Goal: Task Accomplishment & Management: Manage account settings

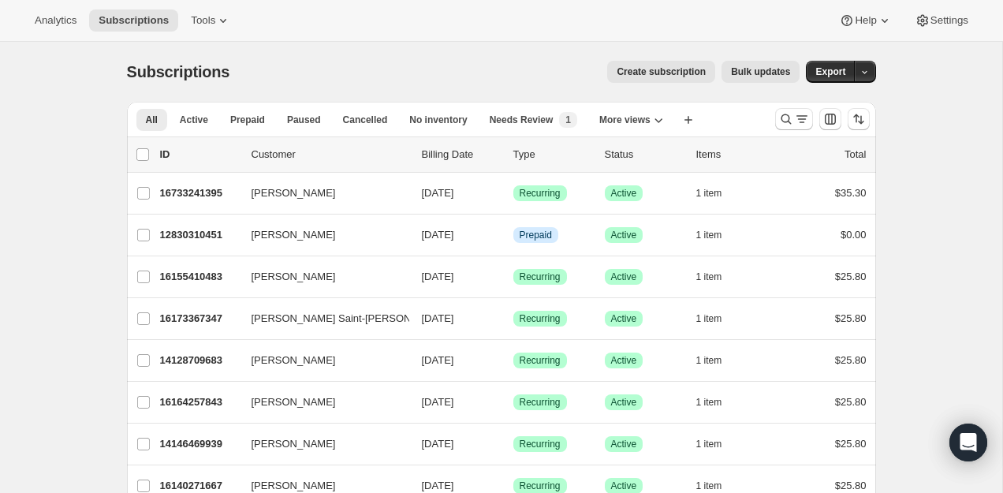
click at [643, 161] on p "Status" at bounding box center [644, 155] width 79 height 16
click at [668, 161] on p "Status" at bounding box center [644, 155] width 79 height 16
click at [787, 120] on icon "Search and filter results" at bounding box center [786, 119] width 16 height 16
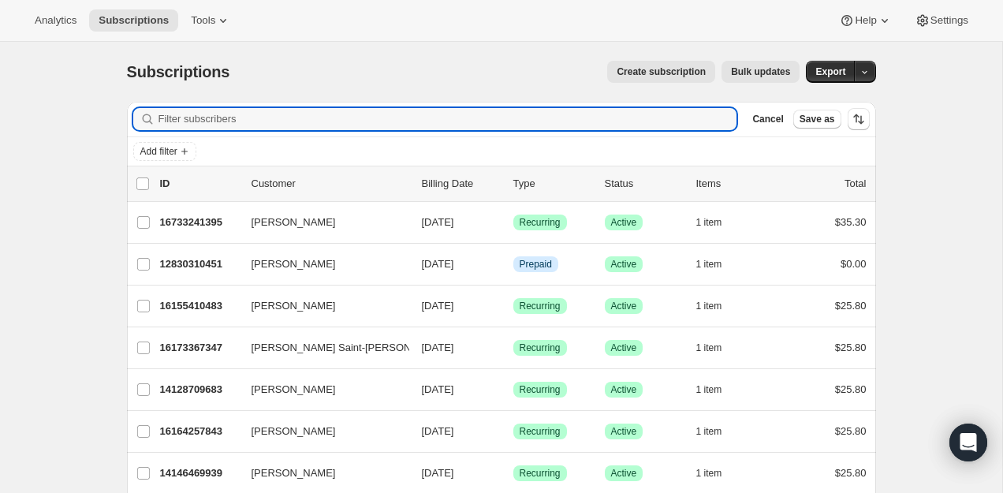
click at [673, 106] on div "Filter subscribers Cancel Save as" at bounding box center [501, 119] width 749 height 35
click at [668, 116] on input "Filter subscribers" at bounding box center [447, 119] width 579 height 22
paste input "[EMAIL_ADDRESS][DOMAIN_NAME]"
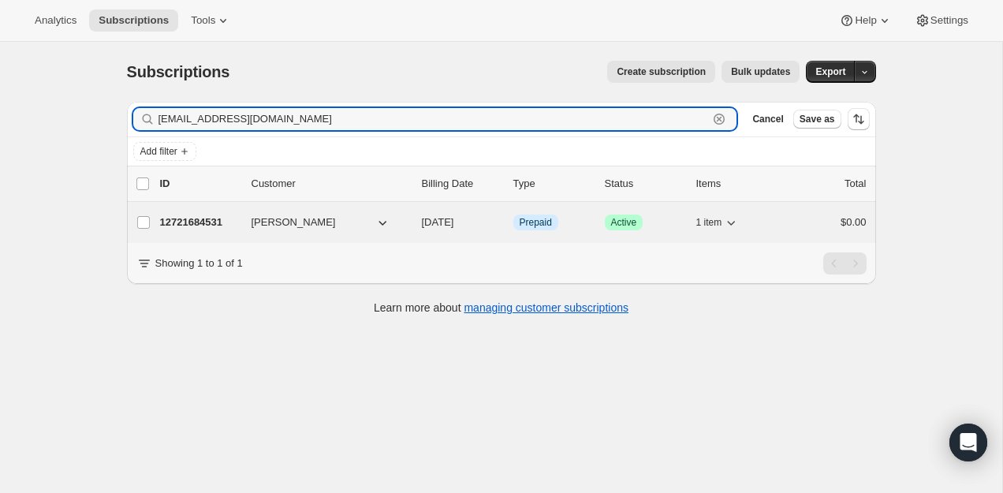
type input "[EMAIL_ADDRESS][DOMAIN_NAME]"
click at [198, 214] on p "12721684531" at bounding box center [199, 222] width 79 height 16
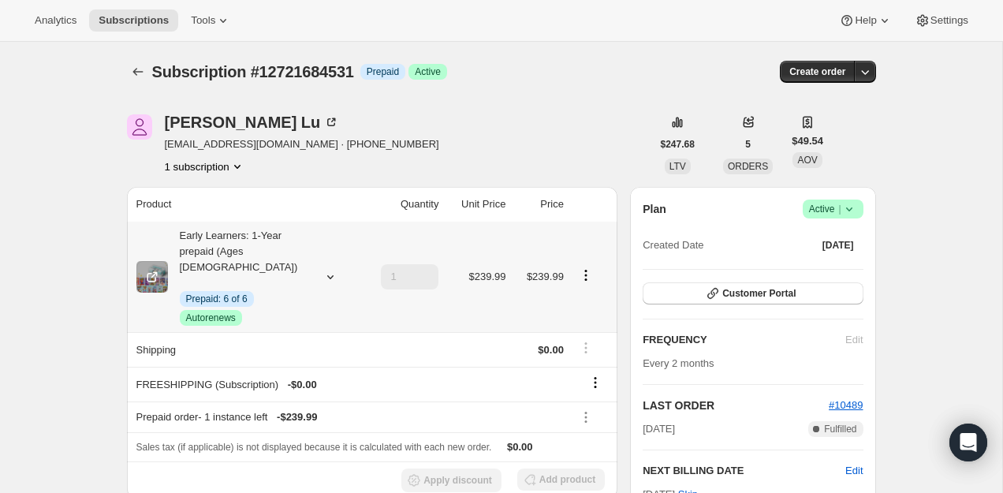
click at [590, 272] on icon "Product actions" at bounding box center [586, 275] width 16 height 16
click at [582, 304] on span "Disable Autorenew" at bounding box center [583, 298] width 85 height 16
